Goal: Transaction & Acquisition: Purchase product/service

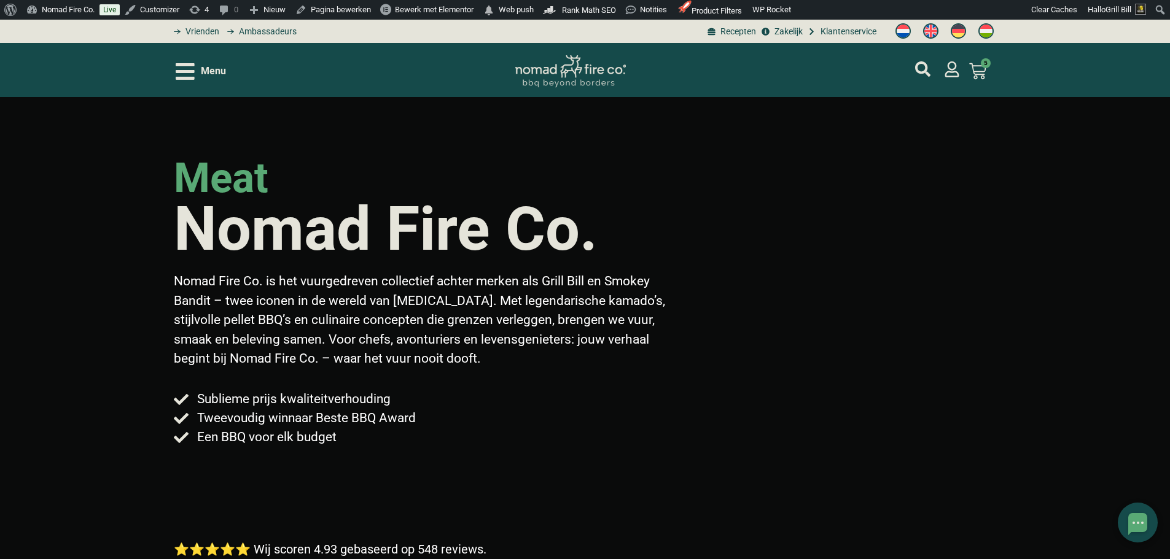
click at [222, 74] on span "Menu" at bounding box center [213, 71] width 25 height 15
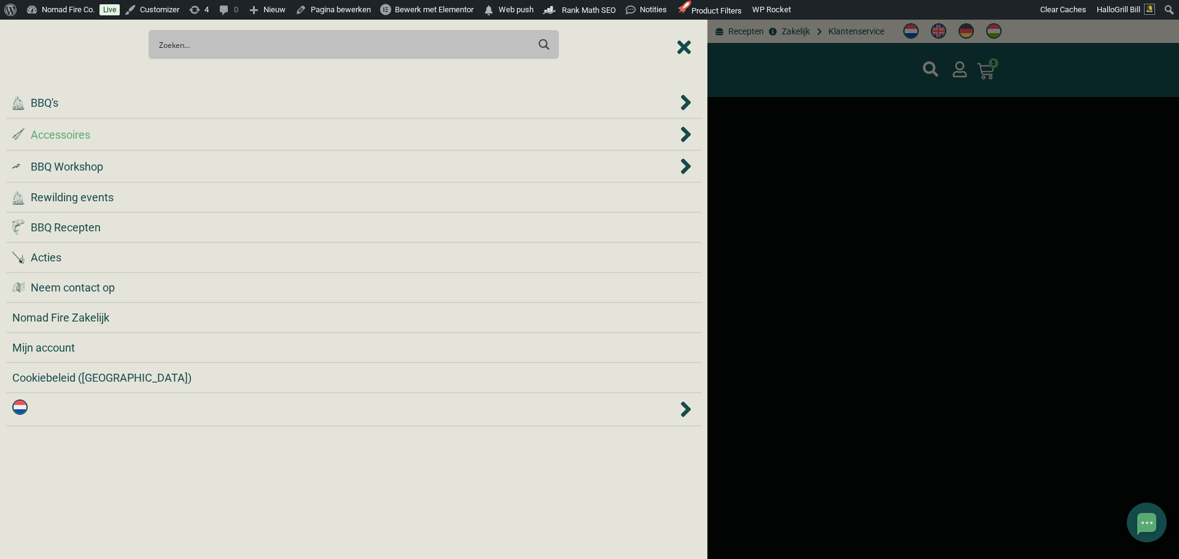
click at [233, 141] on div ".st0 { fill: #2c4a4e; } .st1 { fill: url(#Naamloos_verloop_2); } .st2 { fill: #…" at bounding box center [344, 135] width 665 height 17
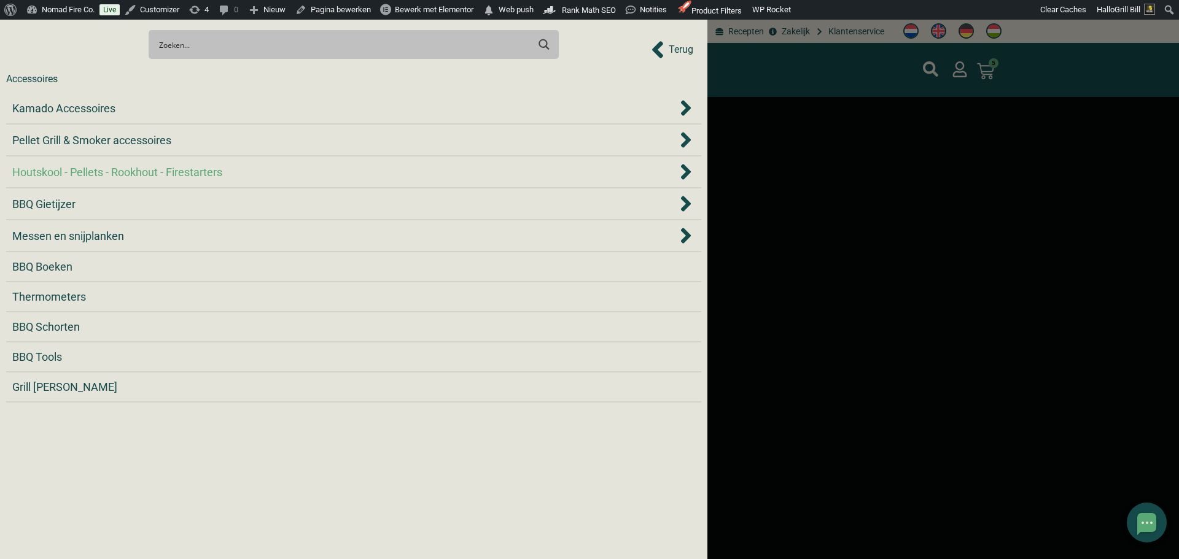
click at [131, 166] on span "Houtskool - Pellets - Rookhout - Firestarters" at bounding box center [117, 172] width 210 height 17
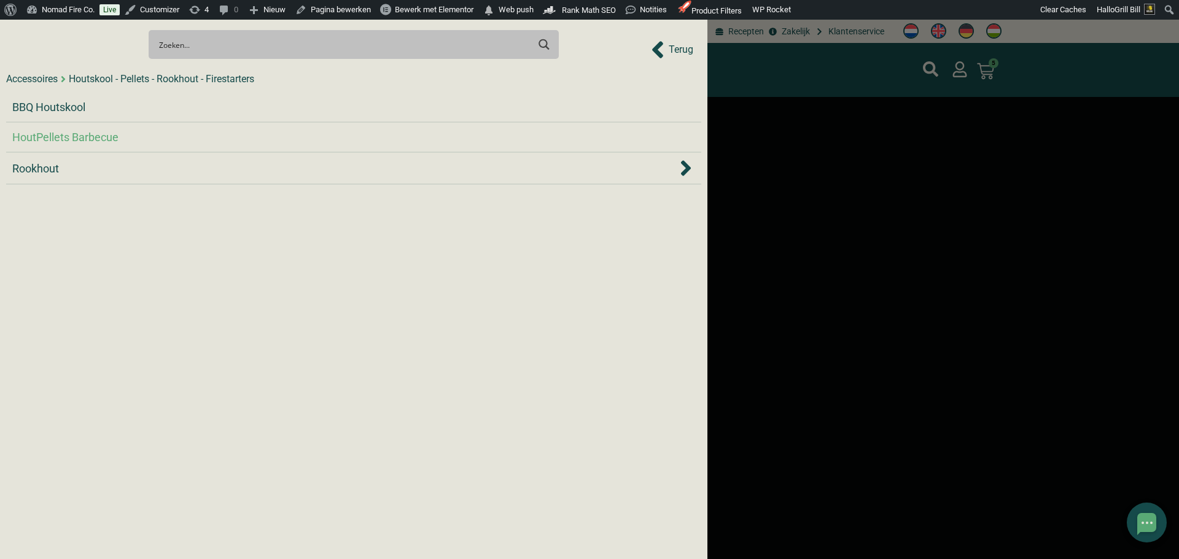
click at [86, 130] on span "HoutPellets Barbecue" at bounding box center [65, 137] width 106 height 17
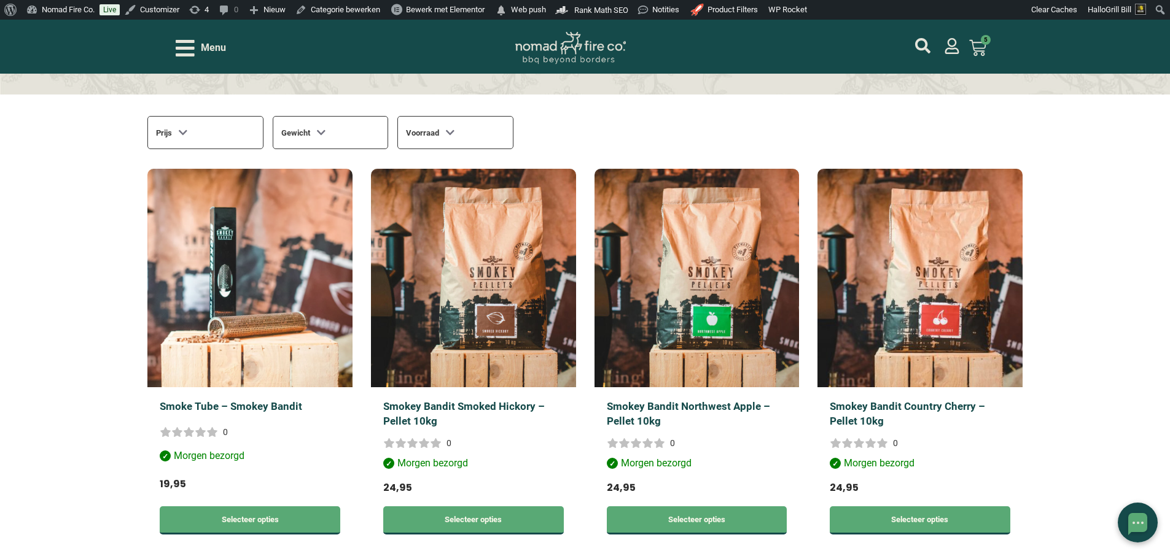
scroll to position [368, 0]
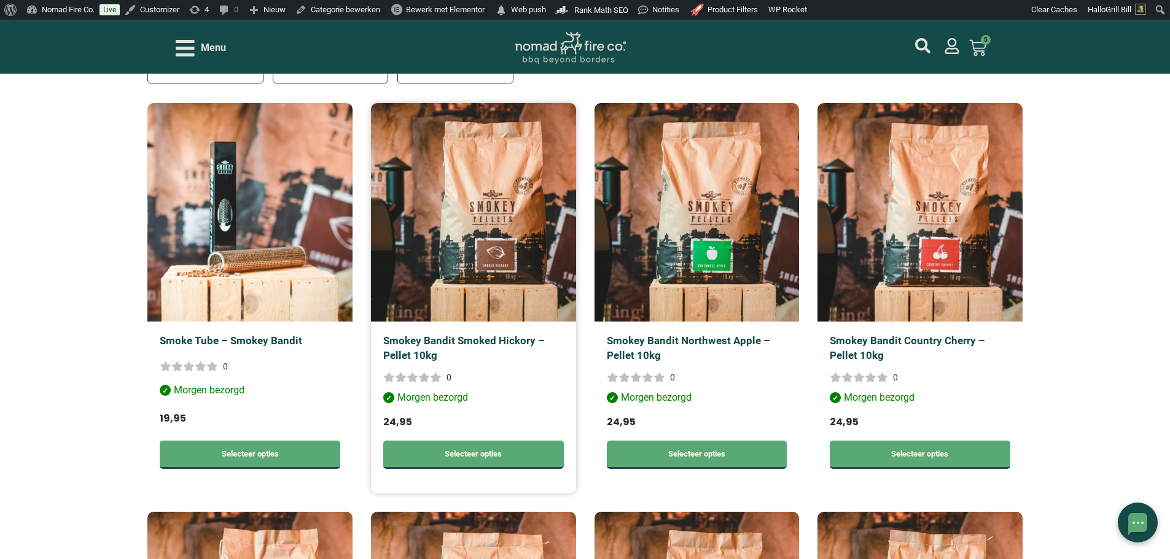
click at [513, 340] on link "Smokey Bandit Smoked Hickory – Pellet 10kg" at bounding box center [464, 348] width 162 height 27
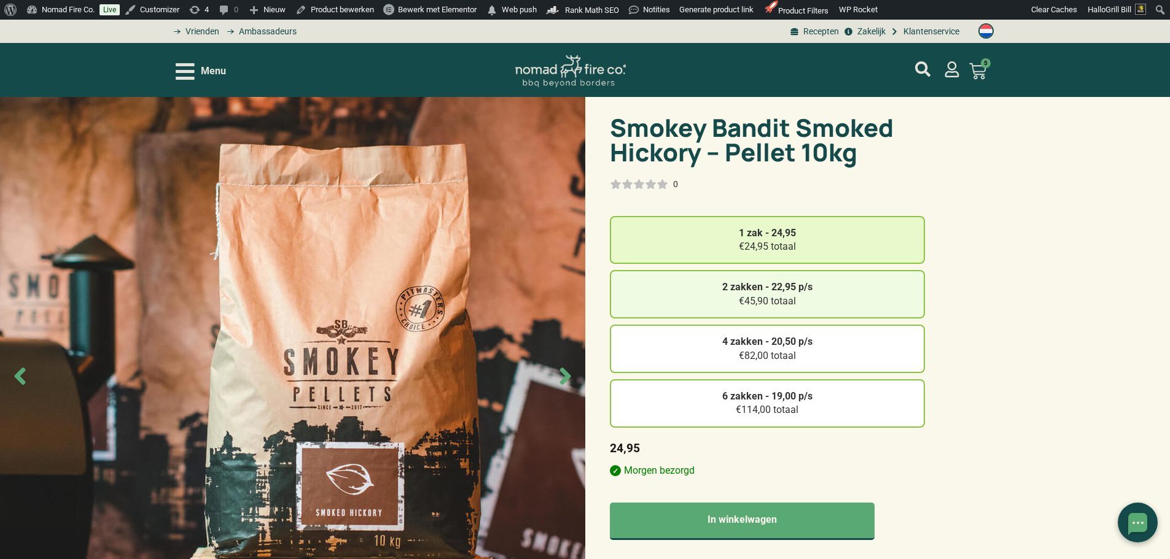
click at [738, 289] on strong "2 zakken - 22,95 p/s" at bounding box center [767, 287] width 90 height 12
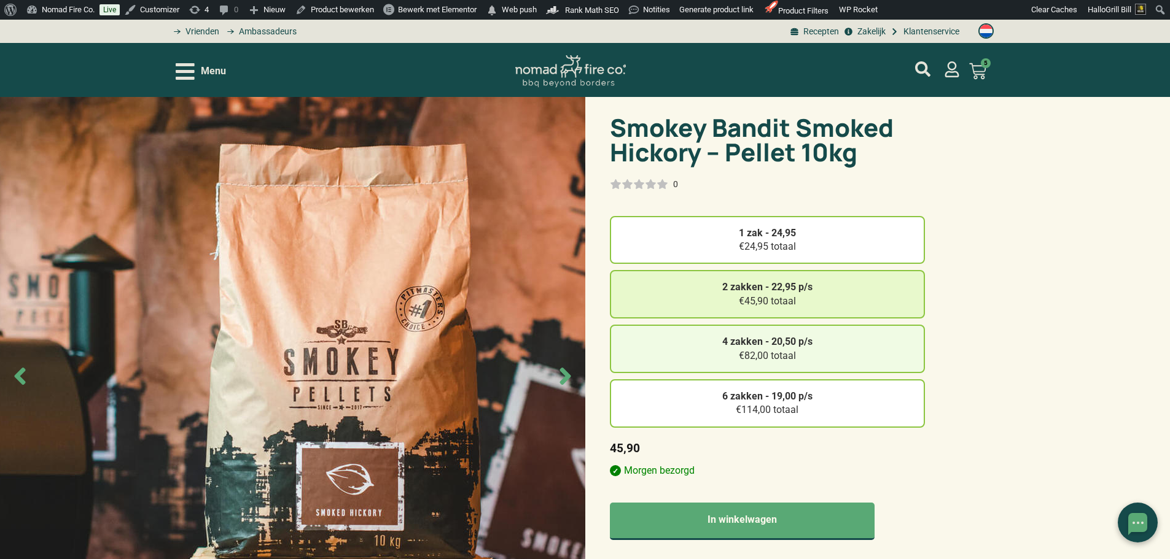
drag, startPoint x: 780, startPoint y: 351, endPoint x: 799, endPoint y: 367, distance: 24.8
click at [782, 352] on div "4 zakken - 20,50 p/s €82,00 totaal" at bounding box center [767, 349] width 315 height 49
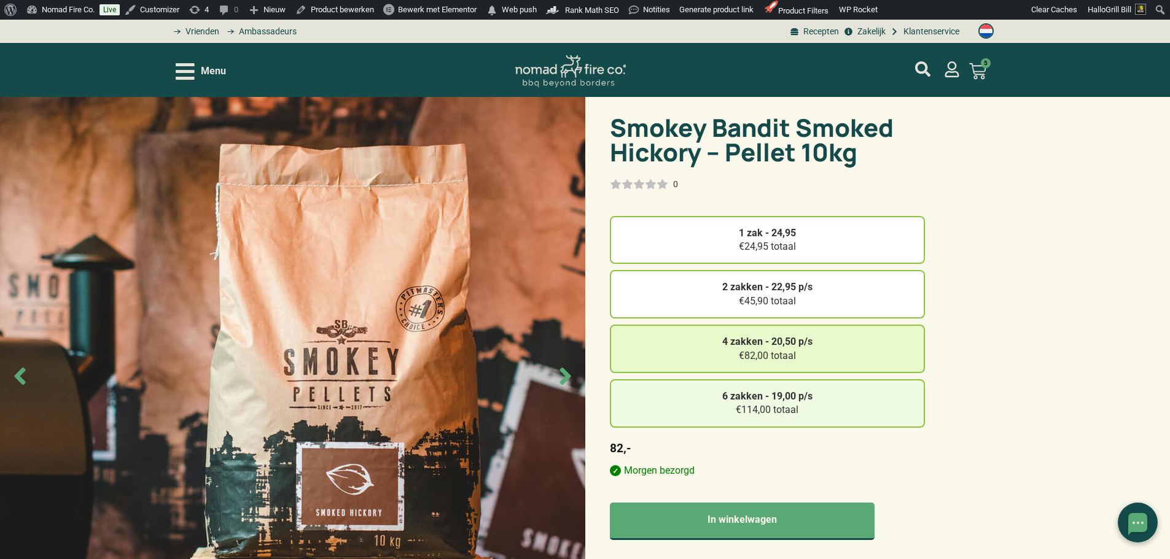
click at [817, 416] on div "6 zakken - 19,00 p/s €114,00 totaal" at bounding box center [767, 404] width 315 height 49
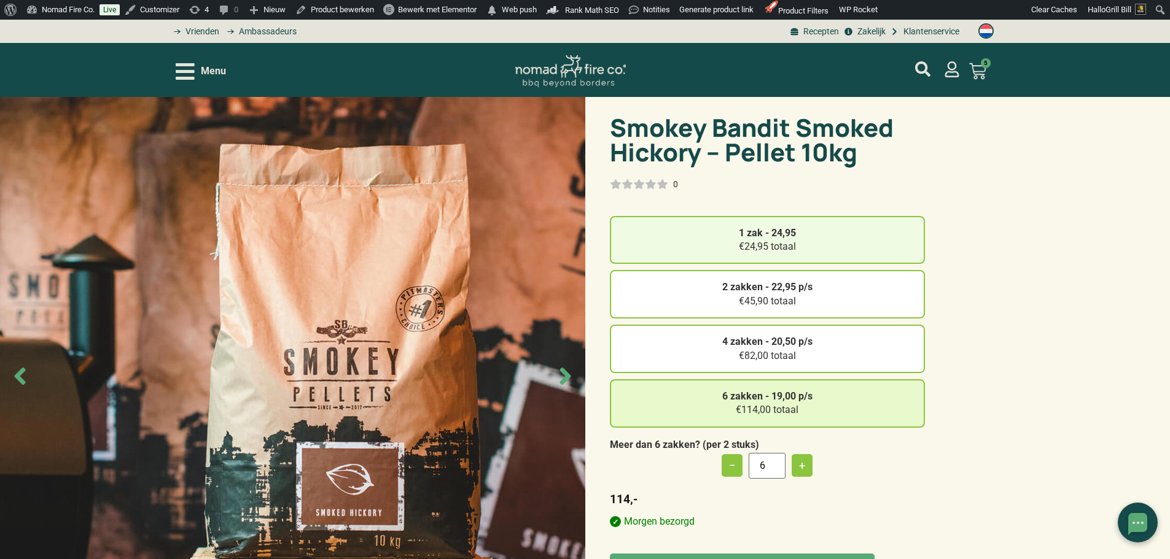
click at [785, 243] on div "1 zak - 24,95 €24,95 totaal" at bounding box center [767, 240] width 315 height 49
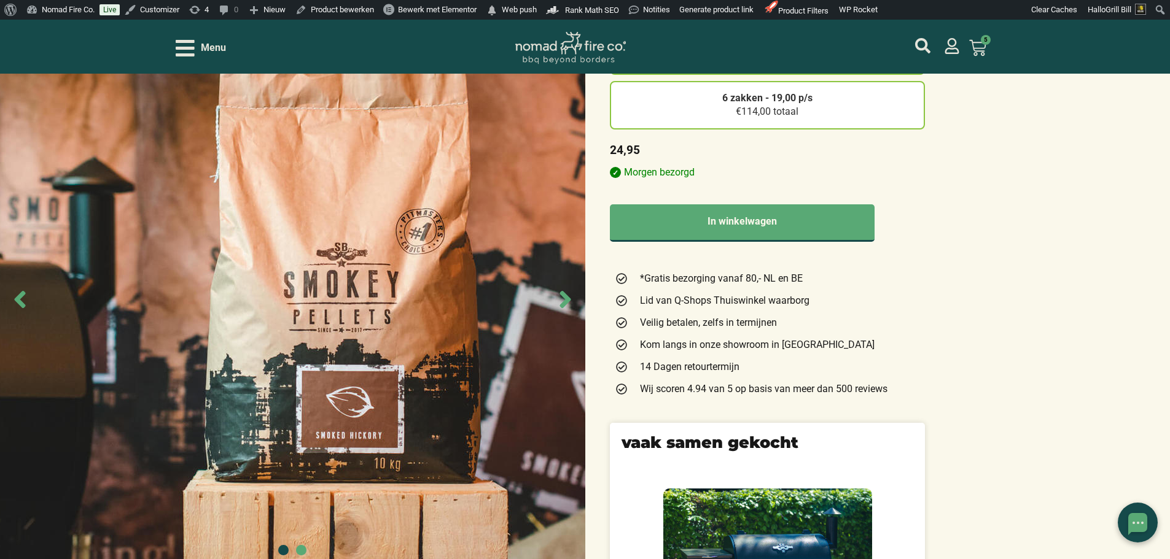
scroll to position [307, 0]
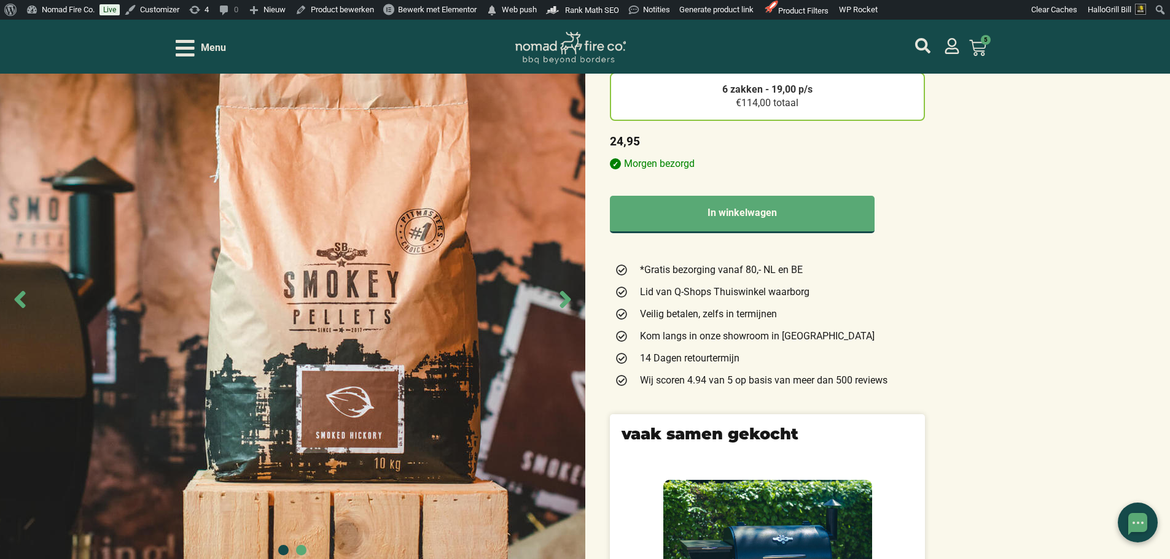
drag, startPoint x: 755, startPoint y: 171, endPoint x: 768, endPoint y: 185, distance: 18.7
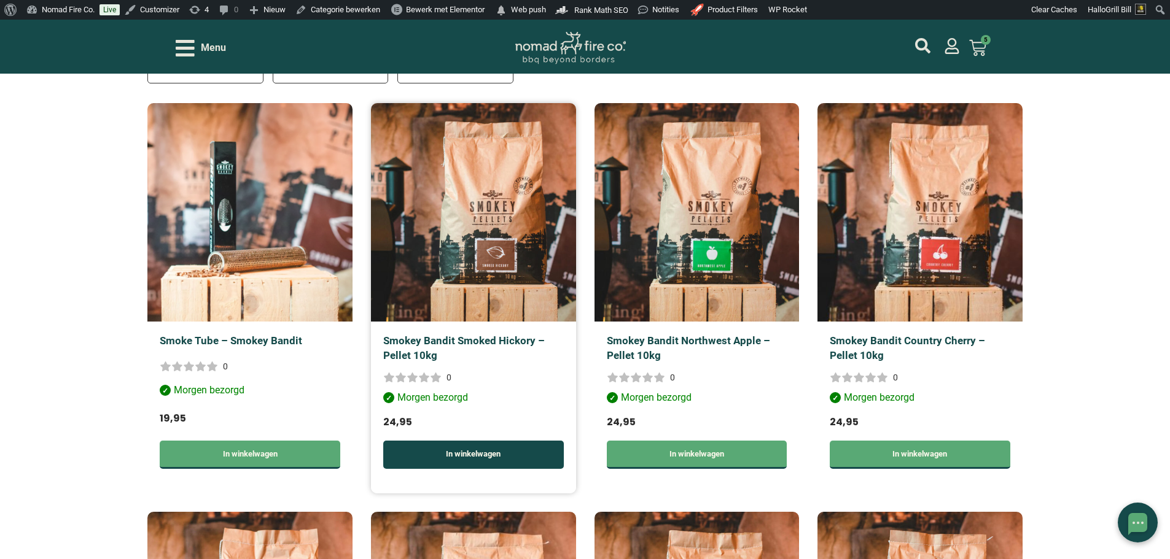
click at [492, 446] on link "In winkelwagen" at bounding box center [473, 455] width 181 height 28
click at [496, 457] on link "In winkelwagen" at bounding box center [473, 455] width 181 height 28
click at [522, 457] on link "Selecteer opties" at bounding box center [473, 455] width 181 height 28
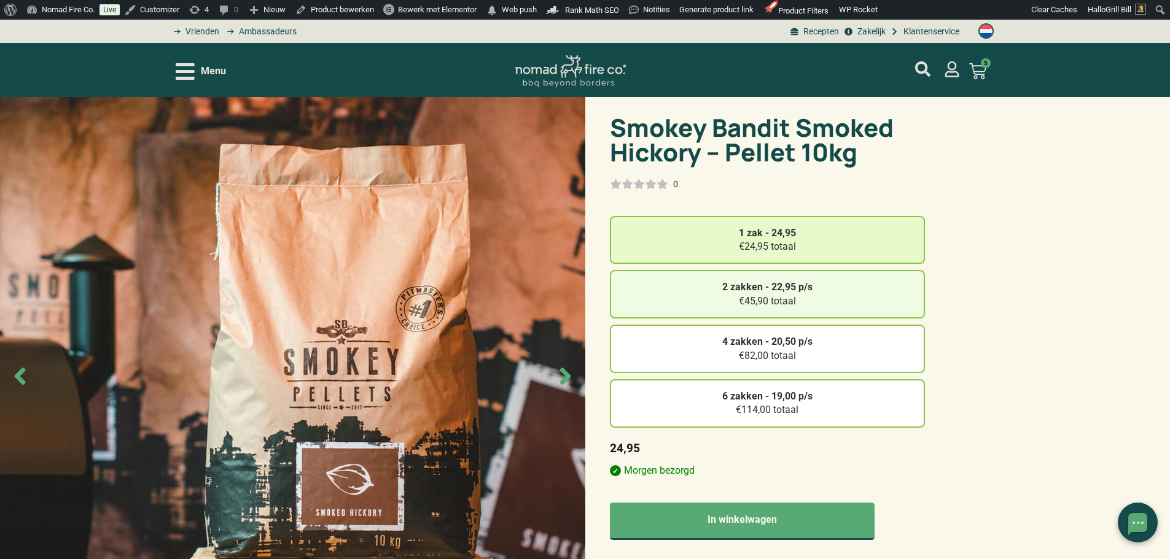
click at [849, 308] on div "2 zakken - 22,95 p/s €45,90 totaal" at bounding box center [767, 294] width 315 height 49
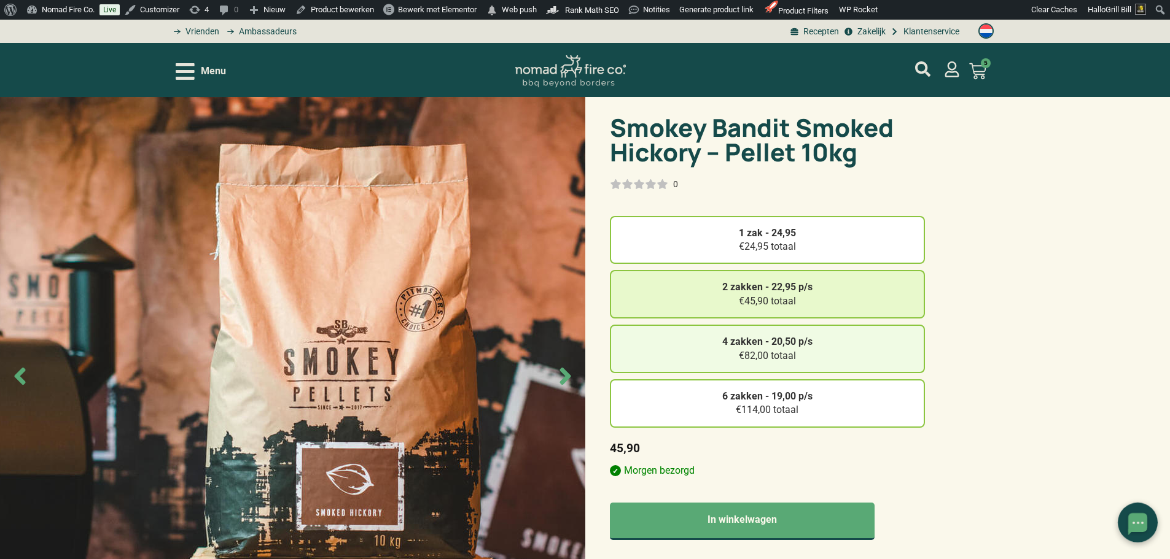
click at [861, 359] on div "4 zakken - 20,50 p/s €82,00 totaal" at bounding box center [767, 349] width 315 height 49
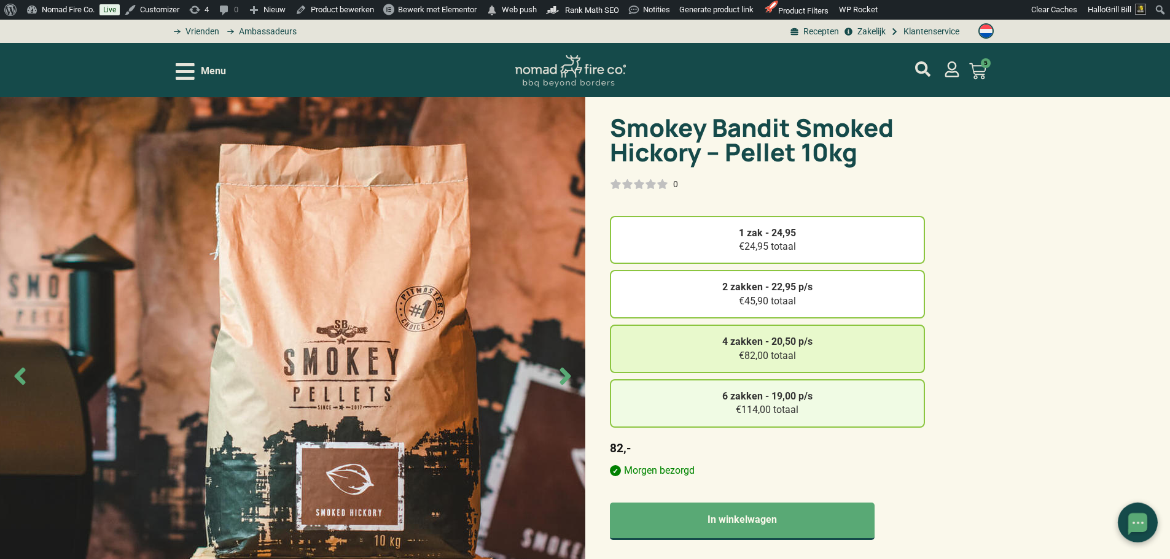
click at [872, 411] on div "6 zakken - 19,00 p/s €114,00 totaal" at bounding box center [767, 404] width 315 height 49
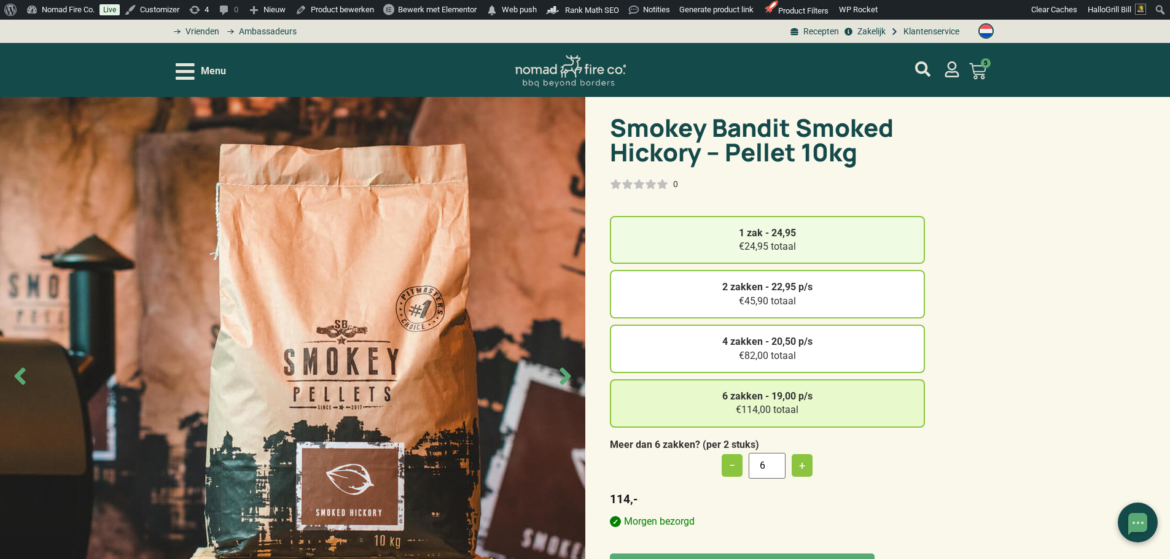
click at [840, 238] on div "1 zak - 24,95 €24,95 totaal" at bounding box center [767, 240] width 315 height 49
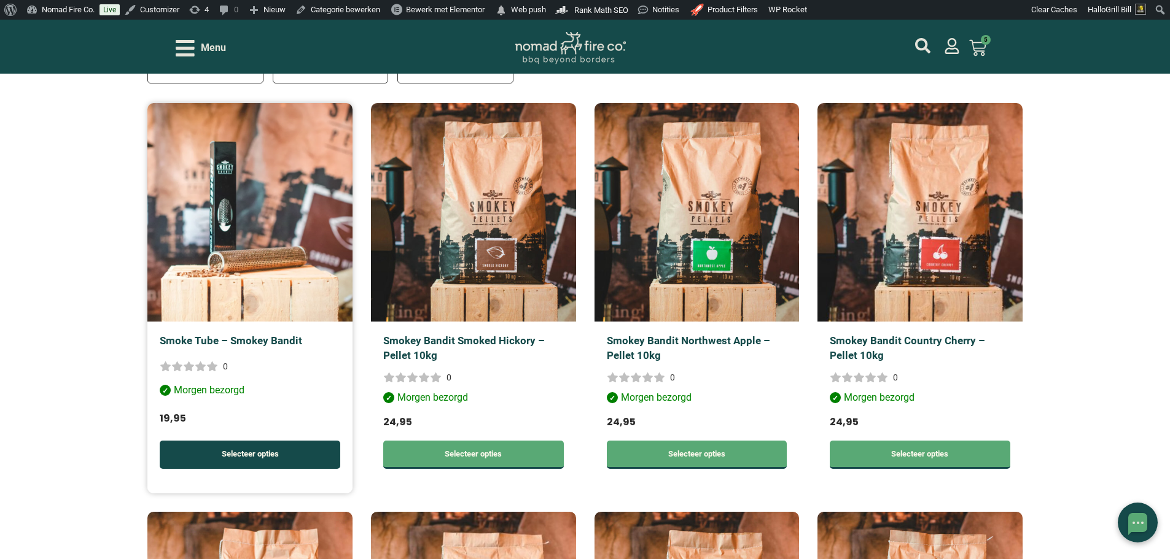
click at [255, 456] on link "Selecteer opties" at bounding box center [250, 455] width 181 height 28
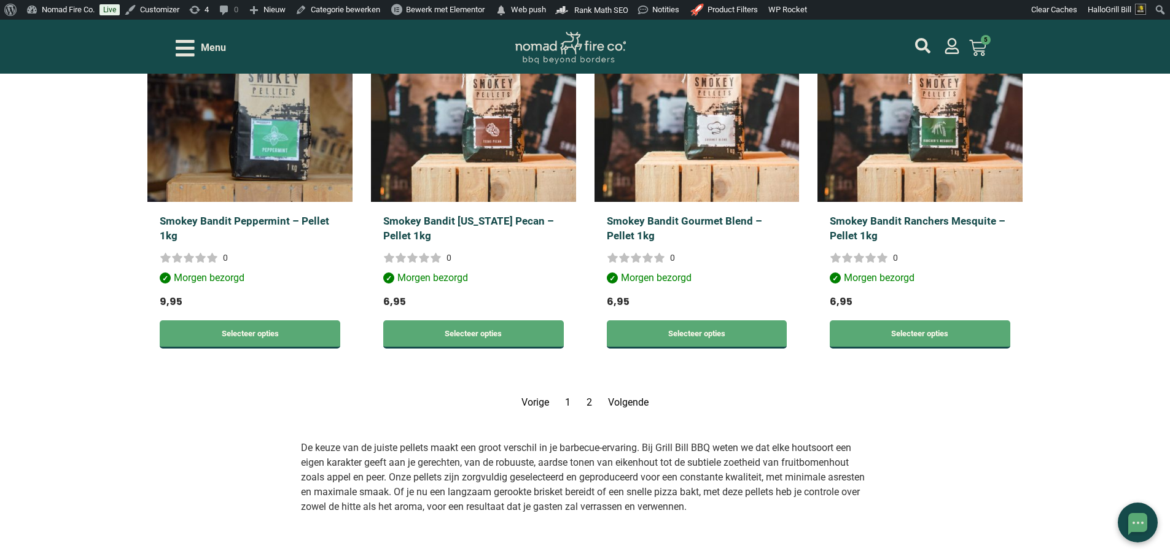
scroll to position [1720, 0]
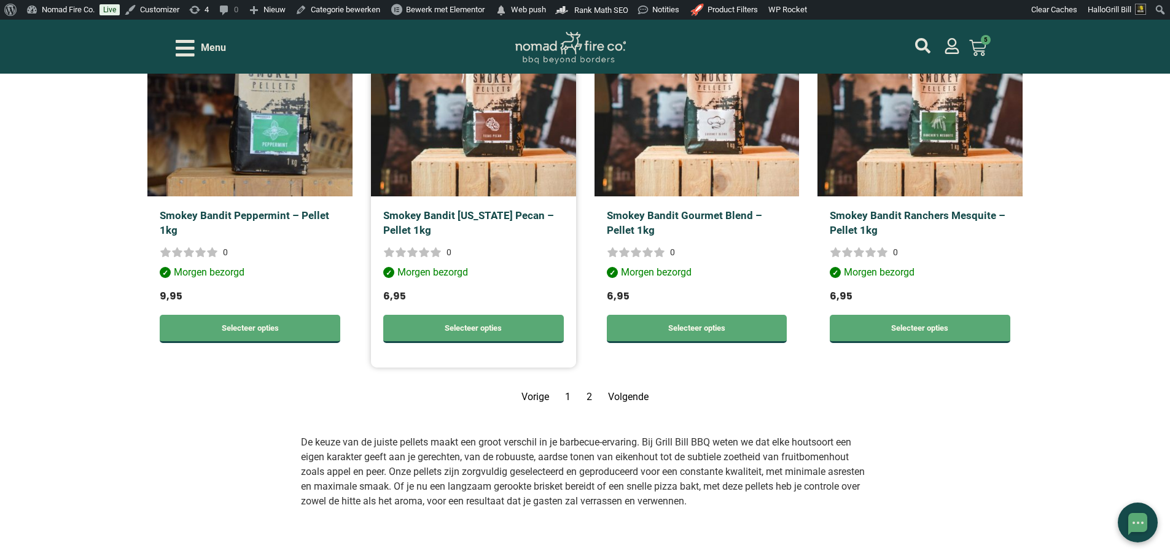
click at [451, 212] on link "Smokey Bandit [US_STATE] Pecan – Pellet 1kg" at bounding box center [468, 222] width 171 height 27
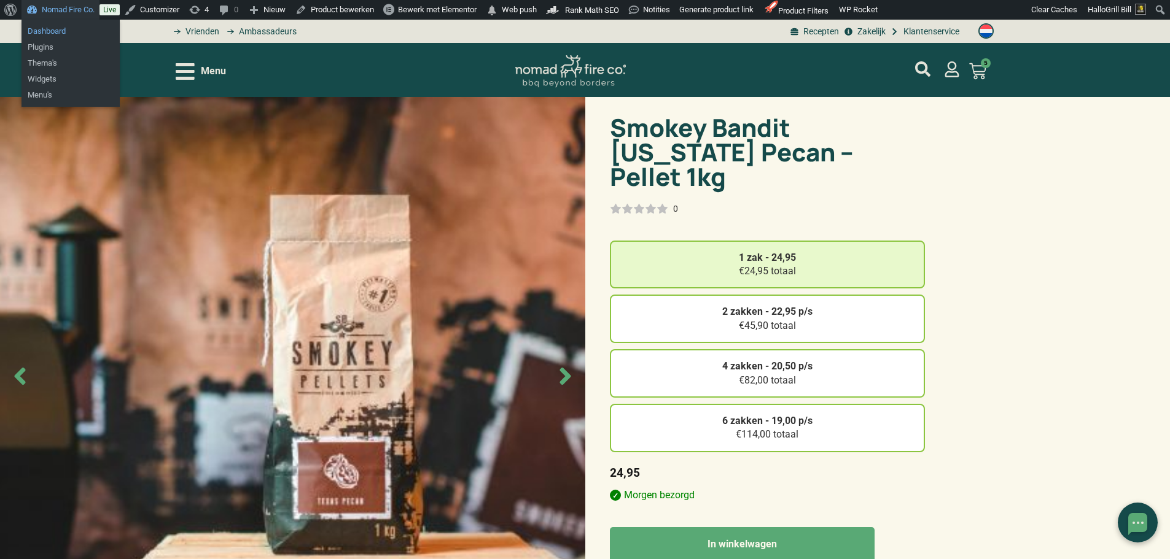
click at [55, 29] on link "Dashboard" at bounding box center [70, 31] width 98 height 16
